Goal: Task Accomplishment & Management: Use online tool/utility

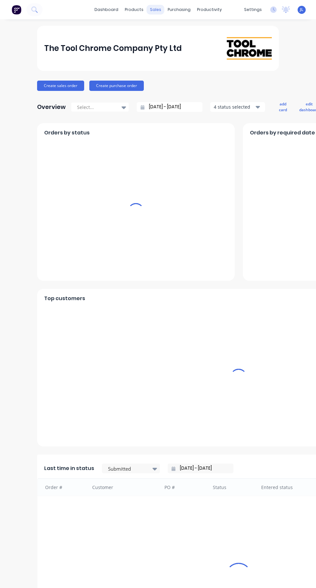
click at [154, 10] on div "sales" at bounding box center [156, 10] width 18 height 10
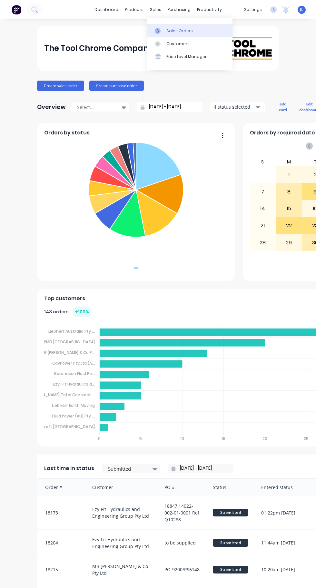
click at [182, 31] on div "Sales Orders" at bounding box center [179, 31] width 26 height 6
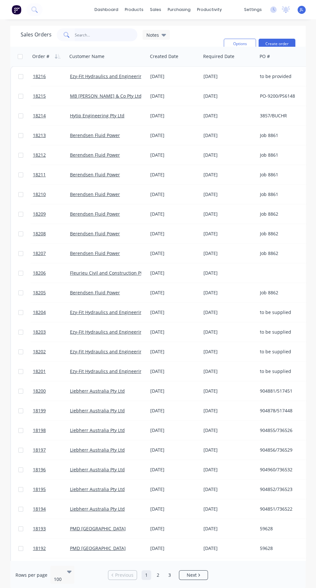
click at [99, 35] on input "text" at bounding box center [106, 34] width 63 height 13
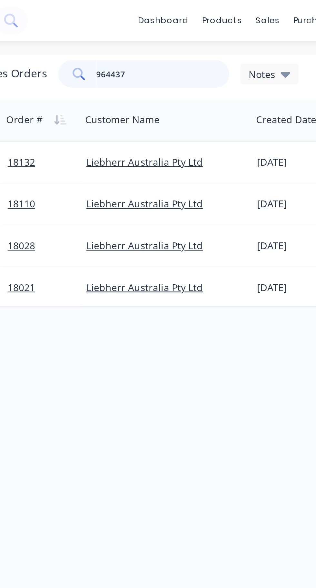
type input "9644376"
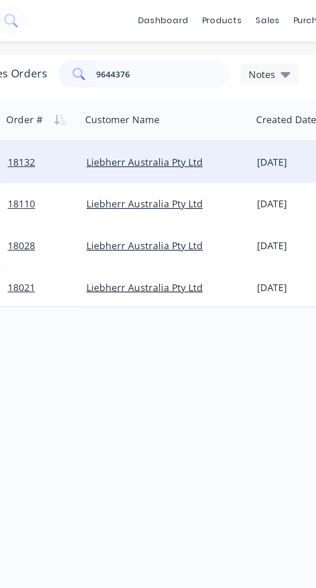
click at [164, 76] on div "[DATE]" at bounding box center [174, 76] width 48 height 6
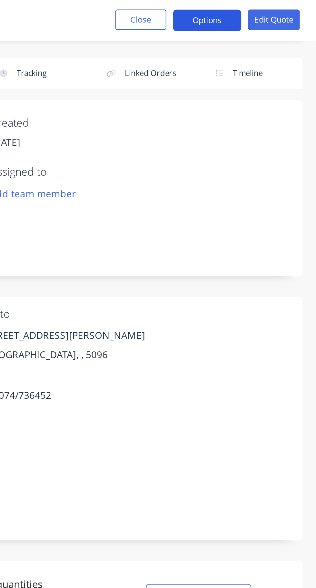
click at [266, 9] on button "Options" at bounding box center [264, 10] width 32 height 10
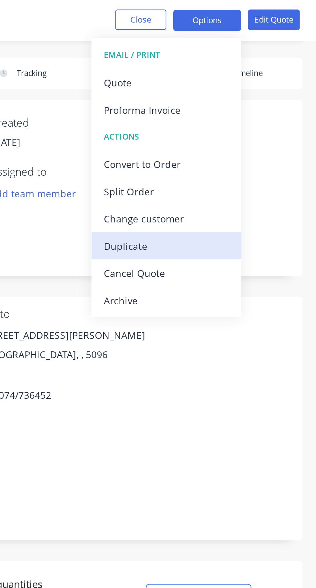
click at [232, 113] on div "Duplicate" at bounding box center [244, 116] width 59 height 9
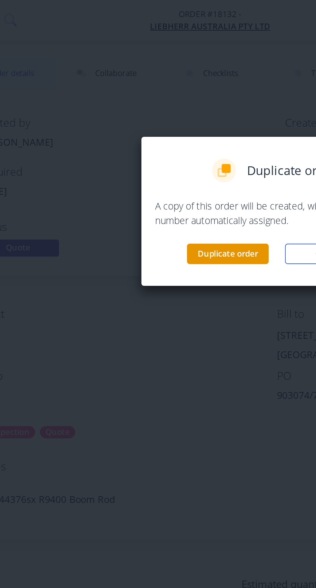
click at [141, 121] on button "Duplicate order" at bounding box center [134, 120] width 39 height 10
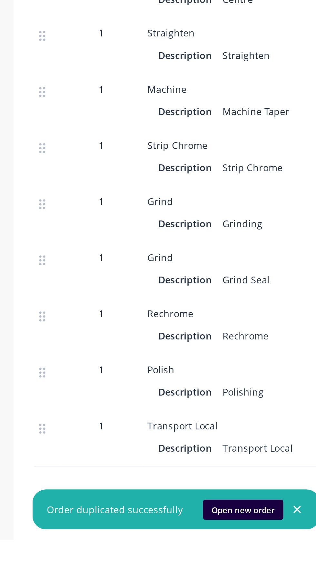
scroll to position [49, 0]
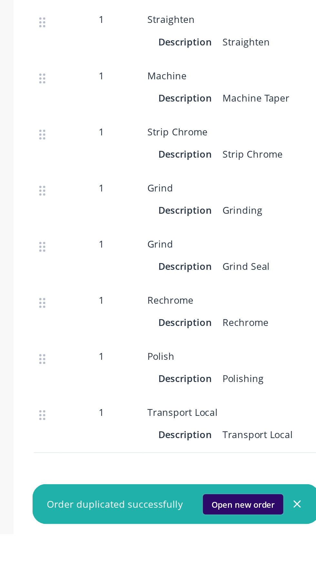
click at [113, 579] on button "Open new order" at bounding box center [116, 574] width 38 height 10
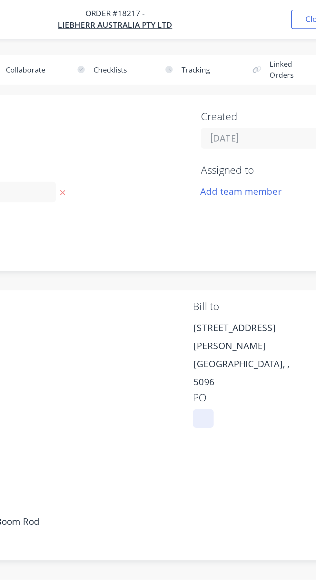
click at [161, 204] on div at bounding box center [163, 208] width 10 height 9
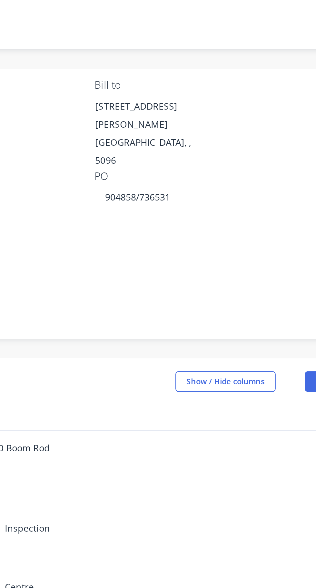
click at [226, 216] on div "Contact Choose contact Bill to 1 Dr.Willi Liebherr Drive Para Hills West, , 509…" at bounding box center [157, 191] width 303 height 92
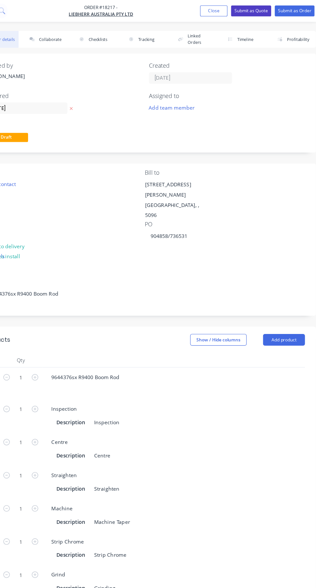
click at [244, 8] on button "Submit as Quote" at bounding box center [251, 10] width 35 height 10
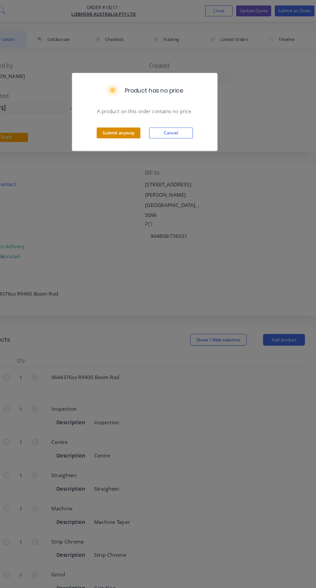
click at [131, 120] on button "Submit anyway" at bounding box center [134, 118] width 39 height 10
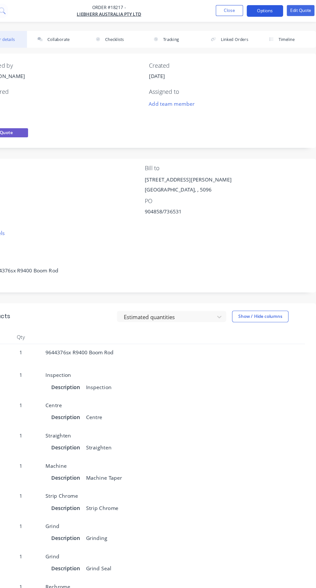
click at [267, 8] on button "Options" at bounding box center [264, 10] width 32 height 10
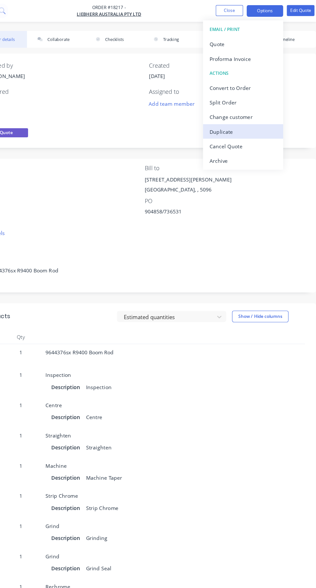
click at [224, 117] on div "Duplicate" at bounding box center [244, 116] width 59 height 9
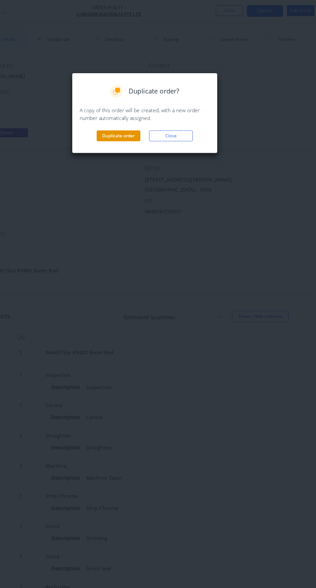
click at [130, 117] on button "Duplicate order" at bounding box center [134, 120] width 39 height 10
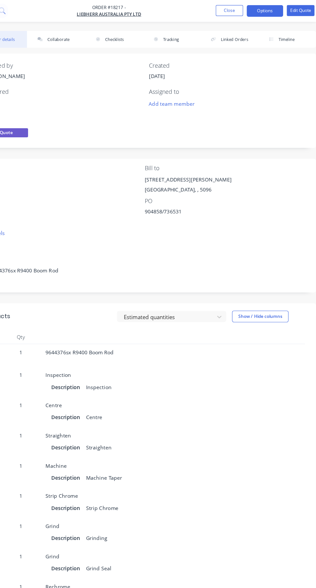
scroll to position [52, 0]
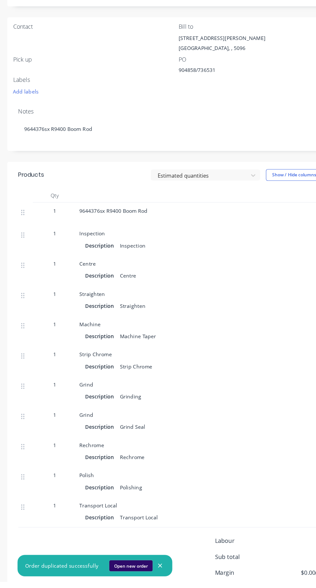
click at [116, 579] on button "Open new order" at bounding box center [116, 574] width 38 height 10
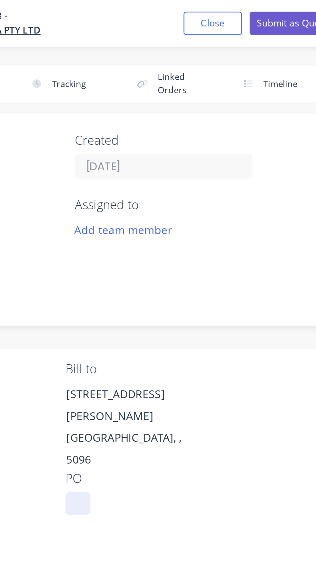
click at [163, 204] on div at bounding box center [163, 208] width 10 height 9
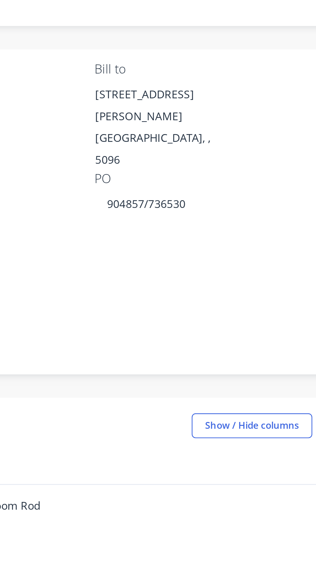
click at [216, 242] on div "Notes" at bounding box center [158, 245] width 284 height 6
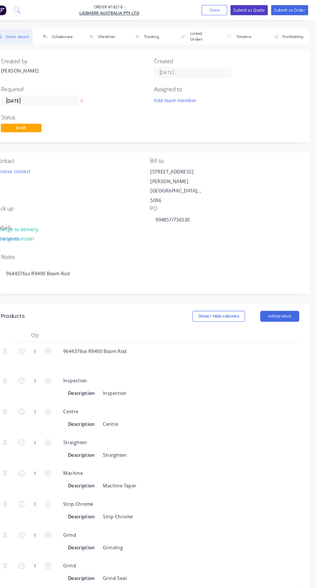
click at [247, 8] on button "Submit as Quote" at bounding box center [251, 10] width 35 height 10
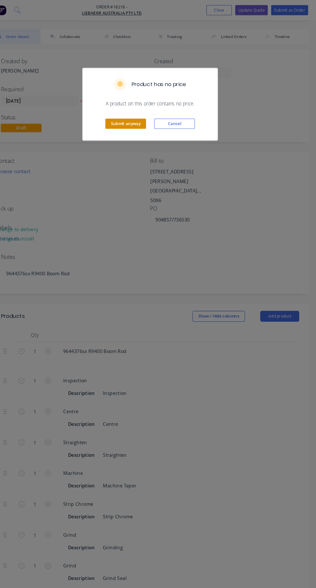
click at [136, 118] on button "Submit anyway" at bounding box center [134, 118] width 39 height 10
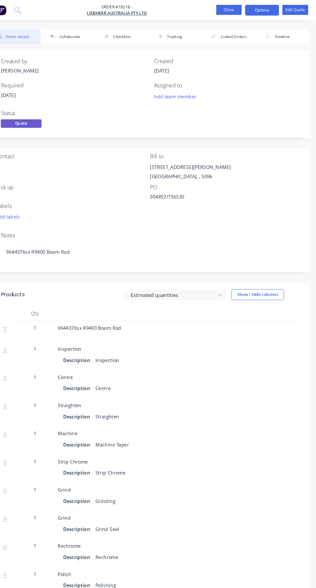
click at [233, 9] on button "Close" at bounding box center [233, 10] width 24 height 10
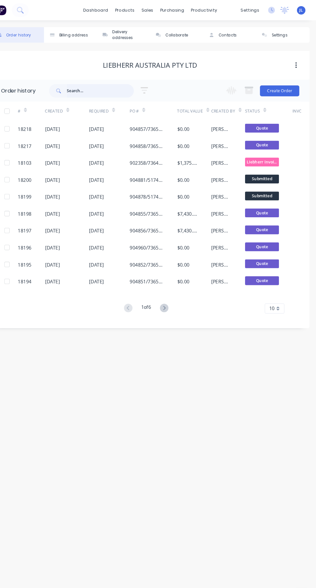
click at [105, 86] on input "text" at bounding box center [111, 86] width 64 height 13
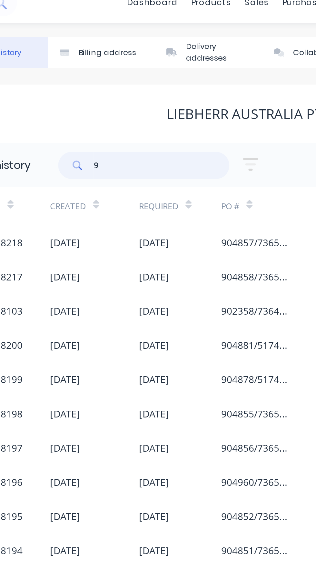
type input "96"
click at [103, 84] on input "96" at bounding box center [111, 86] width 64 height 13
type input "962"
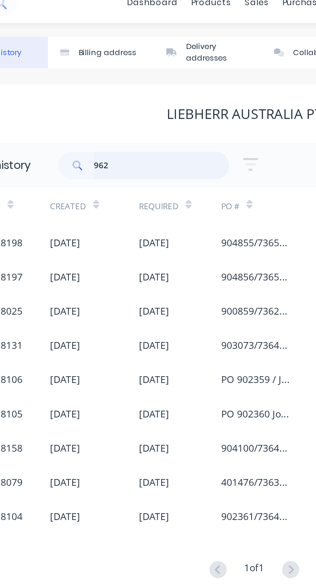
click at [105, 87] on input "962" at bounding box center [111, 86] width 64 height 13
type input "962644"
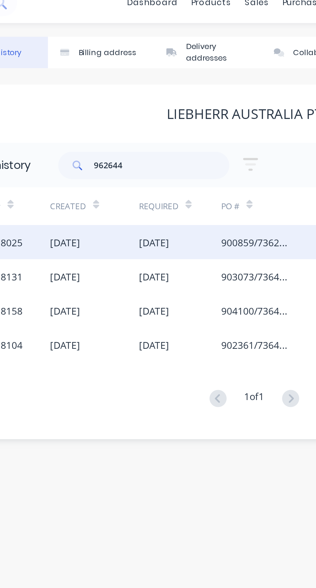
click at [149, 123] on div "900859/736259" at bounding box center [155, 122] width 32 height 7
